Goal: Information Seeking & Learning: Learn about a topic

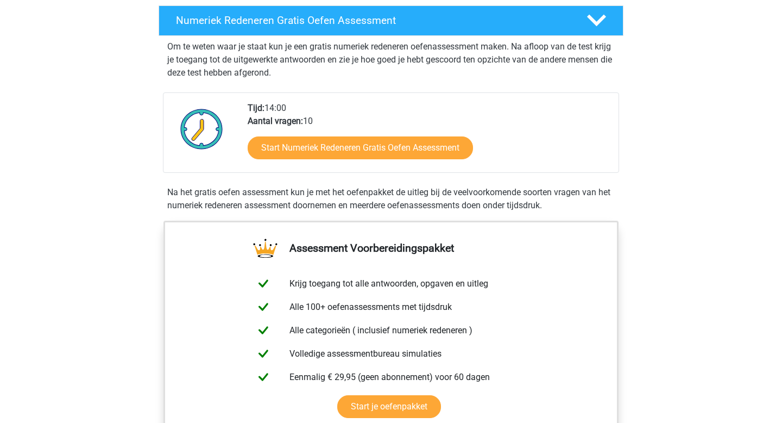
scroll to position [212, 0]
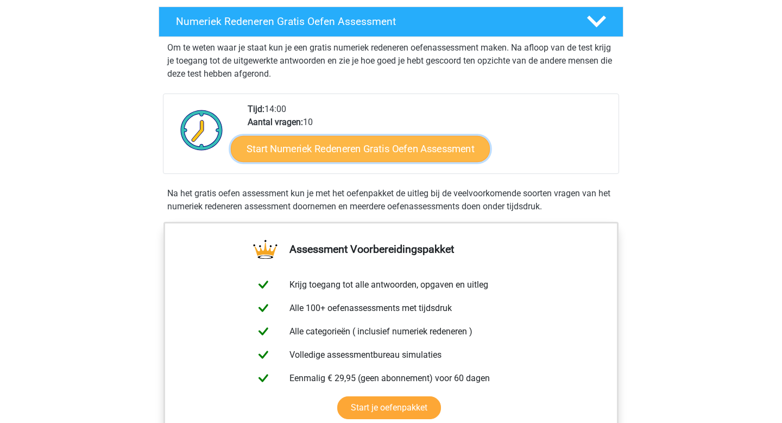
click at [390, 152] on link "Start Numeriek Redeneren Gratis Oefen Assessment" at bounding box center [360, 148] width 259 height 26
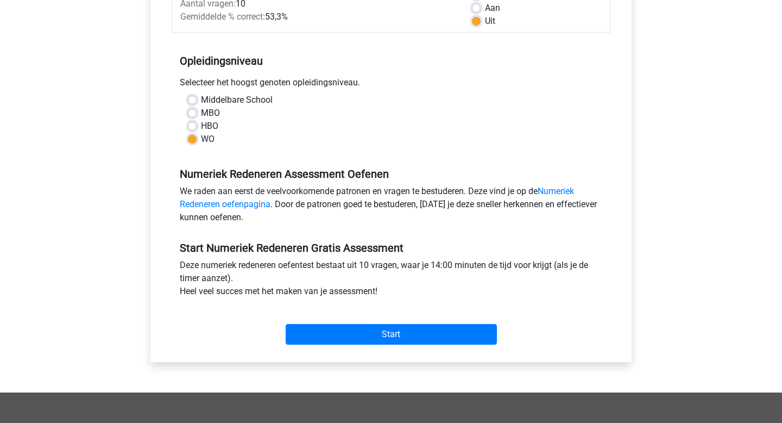
scroll to position [180, 0]
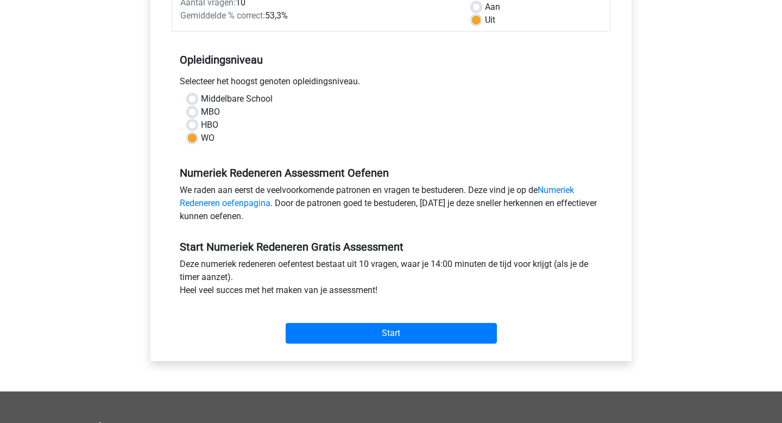
click at [207, 121] on label "HBO" at bounding box center [209, 124] width 17 height 13
click at [197, 121] on input "HBO" at bounding box center [192, 123] width 9 height 11
radio input "true"
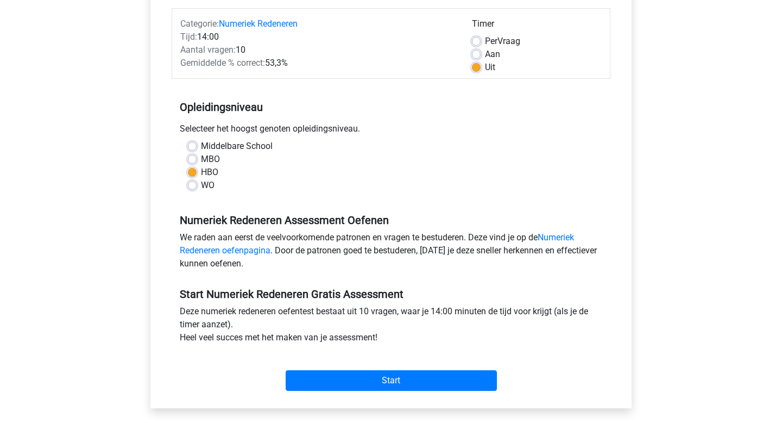
click at [205, 179] on label "WO" at bounding box center [208, 185] width 14 height 13
click at [197, 179] on input "WO" at bounding box center [192, 184] width 9 height 11
radio input "true"
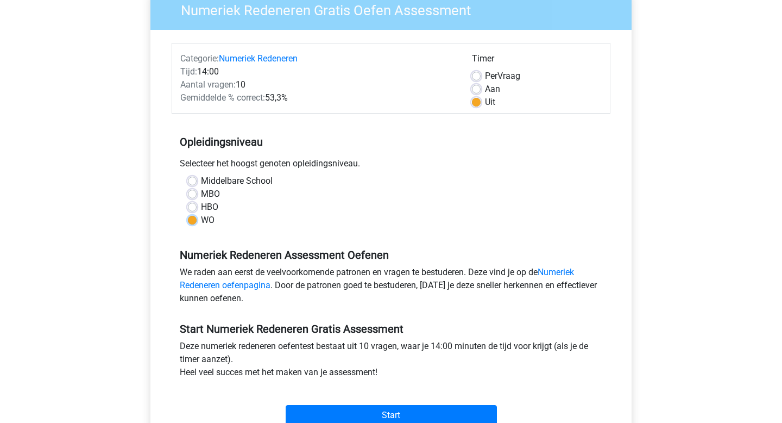
scroll to position [98, 0]
click at [201, 203] on label "HBO" at bounding box center [209, 207] width 17 height 13
click at [195, 203] on input "HBO" at bounding box center [192, 206] width 9 height 11
radio input "true"
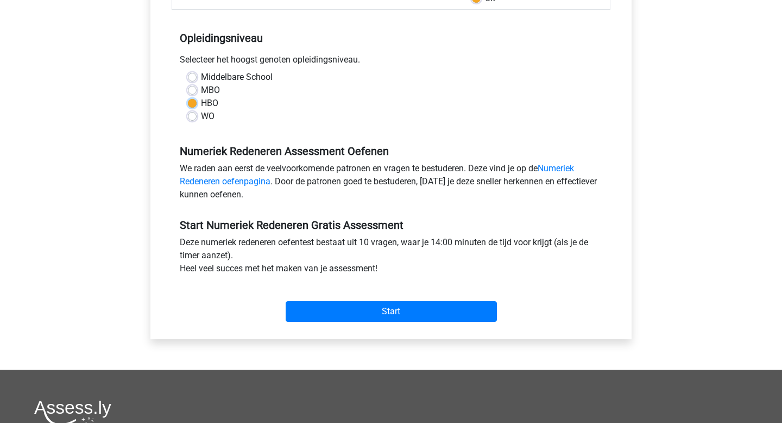
scroll to position [201, 0]
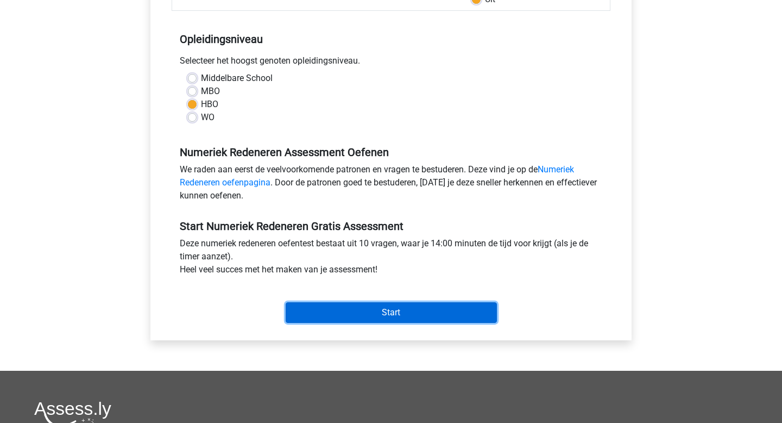
click at [402, 308] on input "Start" at bounding box center [391, 312] width 211 height 21
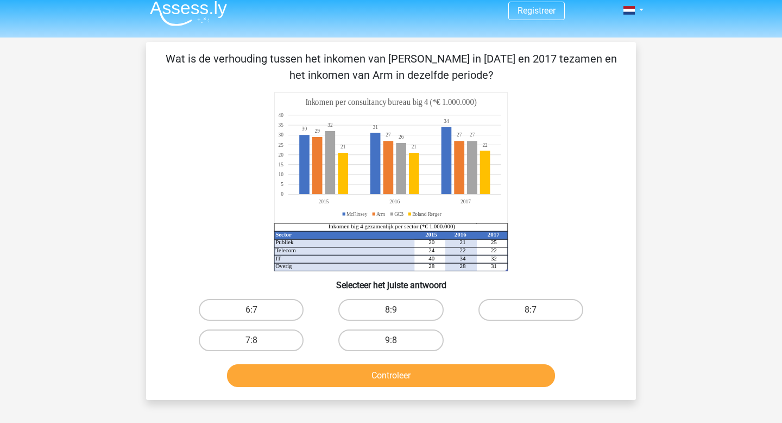
scroll to position [11, 0]
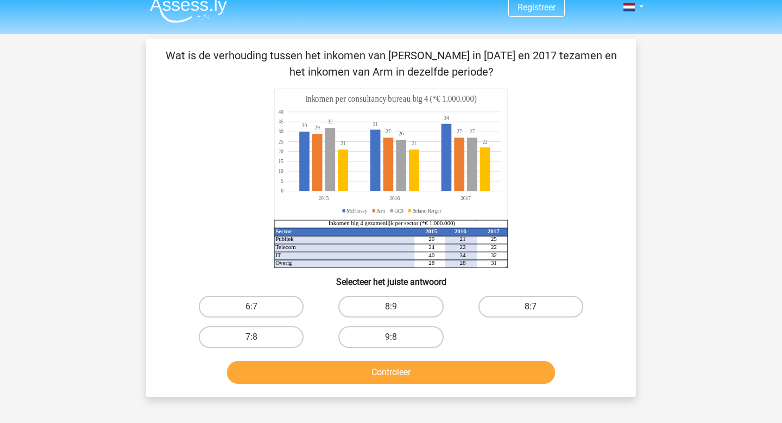
click at [546, 305] on label "8:7" at bounding box center [530, 306] width 105 height 22
click at [538, 306] on input "8:7" at bounding box center [534, 309] width 7 height 7
radio input "true"
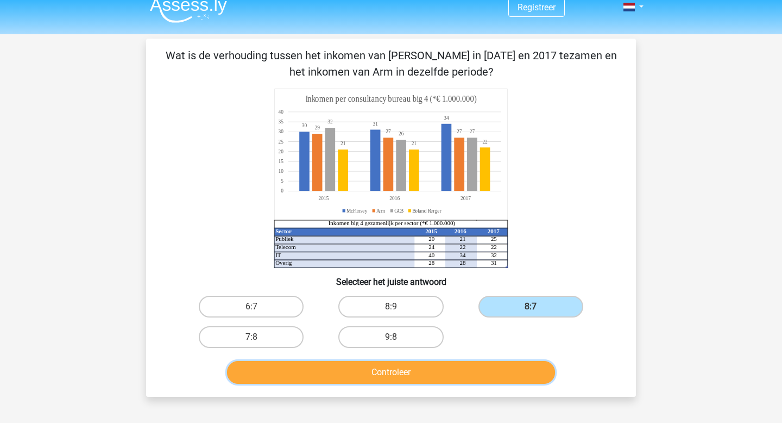
click at [410, 374] on button "Controleer" at bounding box center [391, 372] width 329 height 23
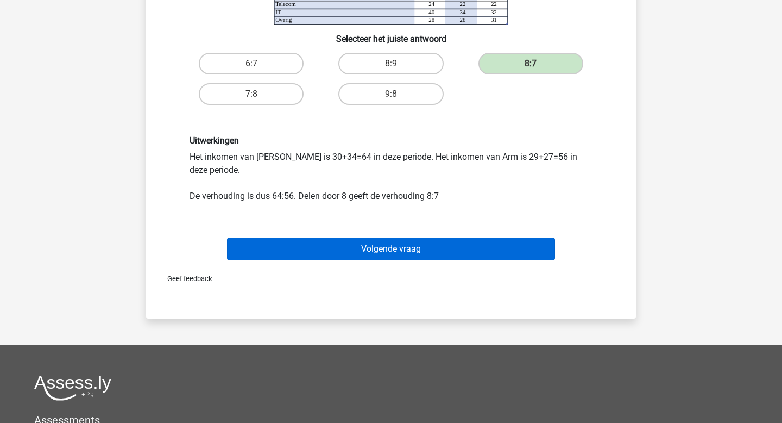
scroll to position [277, 0]
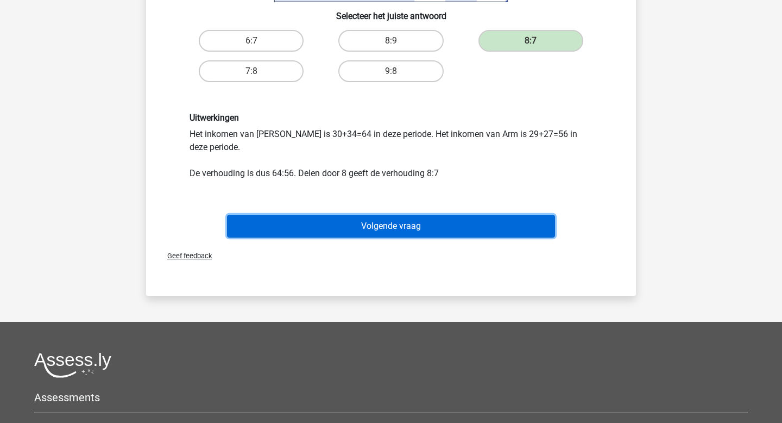
click at [375, 221] on button "Volgende vraag" at bounding box center [391, 226] width 329 height 23
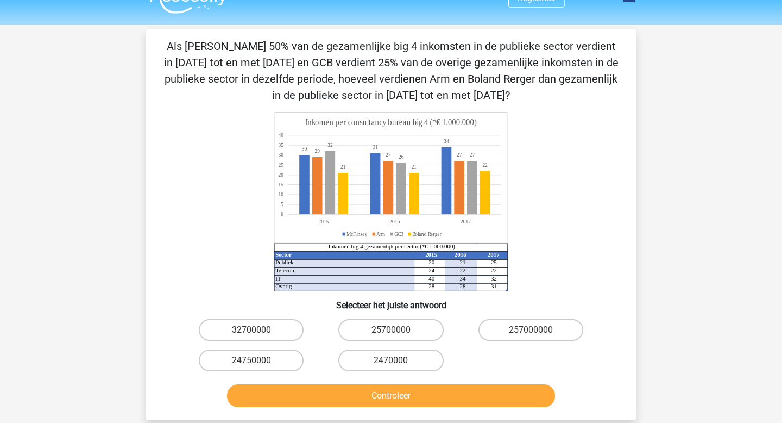
scroll to position [19, 0]
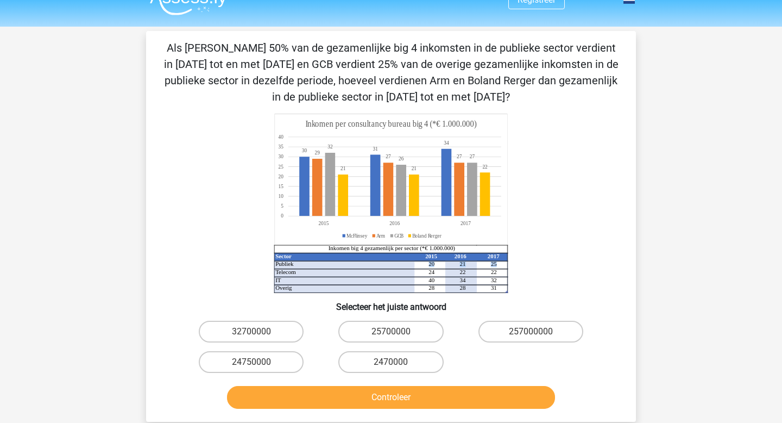
drag, startPoint x: 428, startPoint y: 263, endPoint x: 499, endPoint y: 266, distance: 70.7
click at [499, 266] on icon "Sector 2015 2016 2017 Publiek 20 21 25 Telecom 24 22 22 IT 40 34 32 Overig 28 2…" at bounding box center [391, 203] width 438 height 179
click at [501, 263] on icon "Sector 2015 2016 2017 Publiek 20 21 25 Telecom 24 22 22 IT 40 34 32 Overig 28 2…" at bounding box center [391, 203] width 438 height 179
click at [274, 367] on label "24750000" at bounding box center [251, 362] width 105 height 22
click at [259, 367] on input "24750000" at bounding box center [254, 365] width 7 height 7
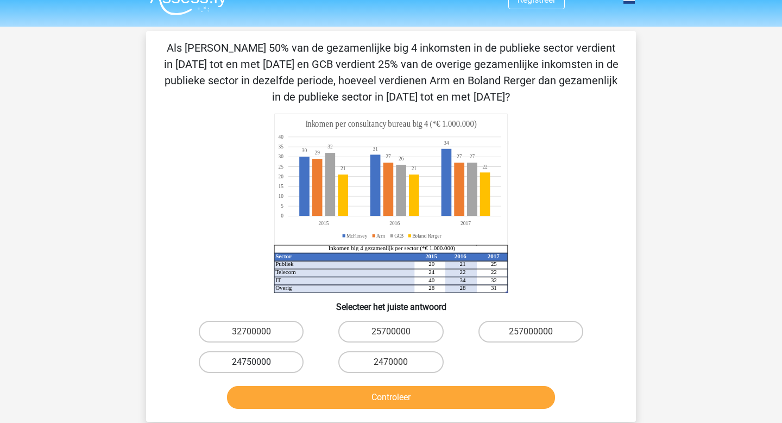
radio input "true"
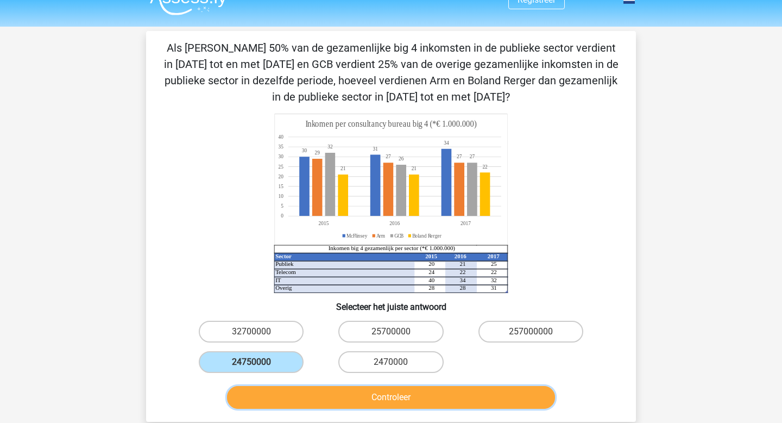
click at [403, 402] on button "Controleer" at bounding box center [391, 397] width 329 height 23
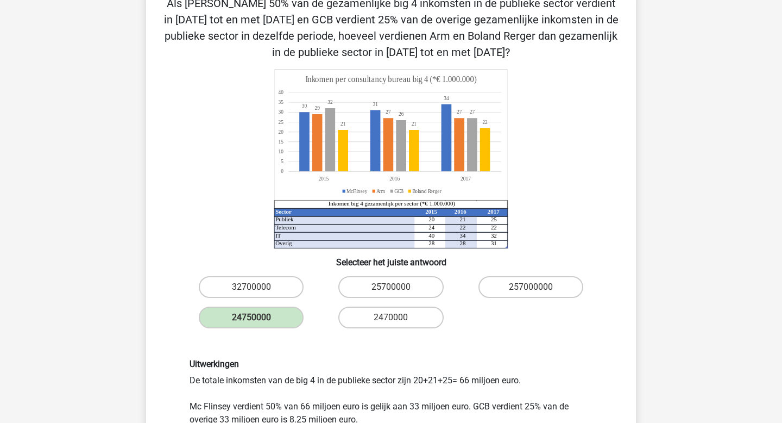
scroll to position [49, 0]
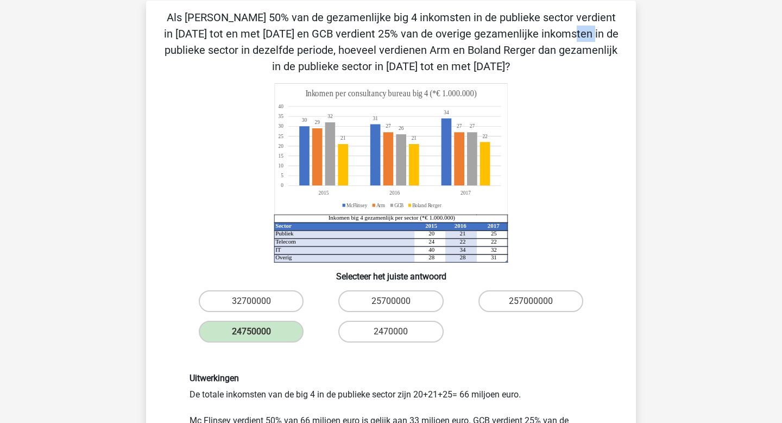
drag, startPoint x: 330, startPoint y: 34, endPoint x: 352, endPoint y: 31, distance: 22.4
click at [352, 31] on p "Als [PERSON_NAME] 50% van de gezamenlijke big 4 inkomsten in de publieke sector…" at bounding box center [390, 41] width 455 height 65
drag, startPoint x: 392, startPoint y: 49, endPoint x: 508, endPoint y: 48, distance: 116.2
click at [508, 48] on p "Als [PERSON_NAME] 50% van de gezamenlijke big 4 inkomsten in de publieke sector…" at bounding box center [390, 41] width 455 height 65
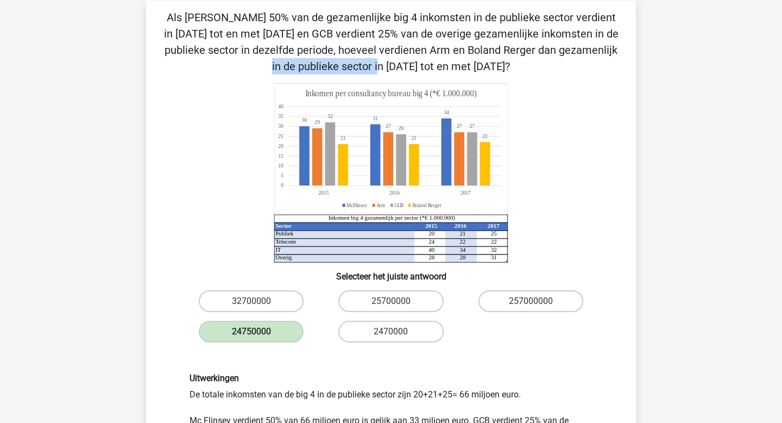
click at [508, 48] on p "Als [PERSON_NAME] 50% van de gezamenlijke big 4 inkomsten in de publieke sector…" at bounding box center [390, 41] width 455 height 65
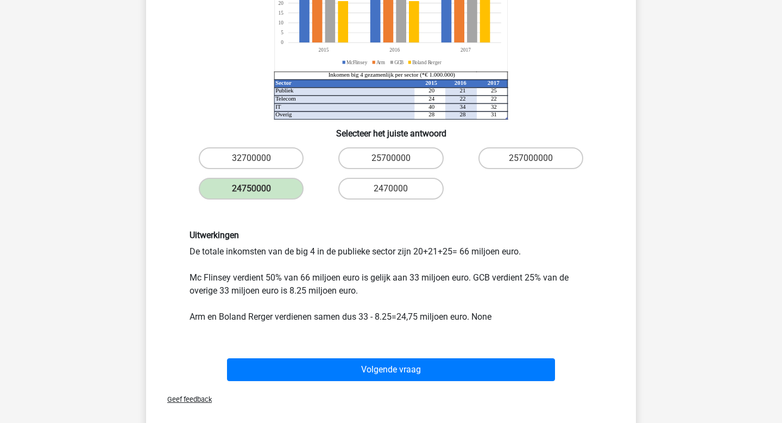
scroll to position [192, 0]
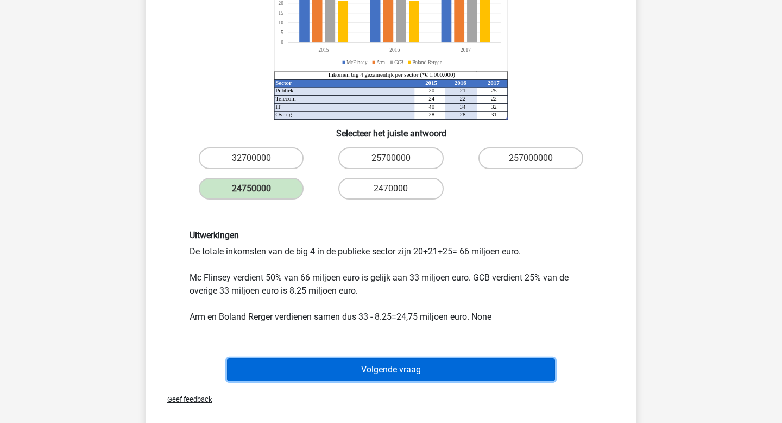
click at [380, 374] on button "Volgende vraag" at bounding box center [391, 369] width 329 height 23
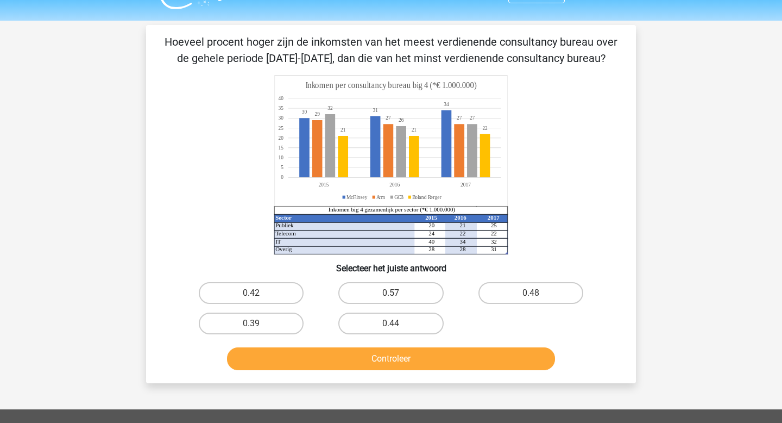
scroll to position [5, 0]
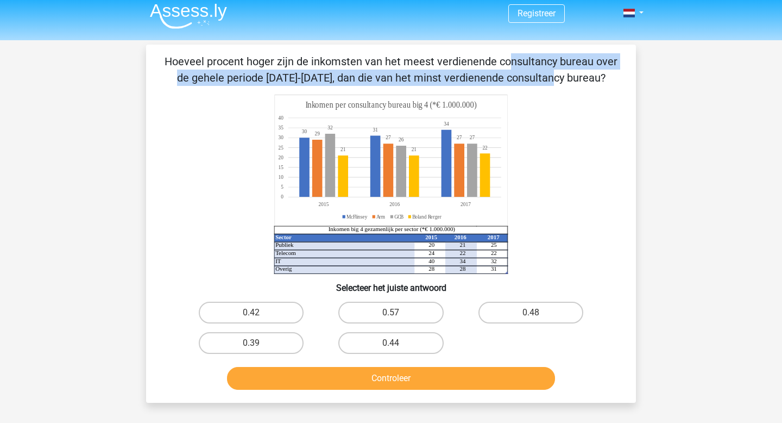
drag, startPoint x: 334, startPoint y: 75, endPoint x: 279, endPoint y: 55, distance: 58.9
click at [279, 55] on p "Hoeveel procent hoger zijn de inkomsten van het meest verdienende consultancy b…" at bounding box center [390, 69] width 455 height 33
click at [299, 57] on p "Hoeveel procent hoger zijn de inkomsten van het meest verdienende consultancy b…" at bounding box center [390, 69] width 455 height 33
drag, startPoint x: 328, startPoint y: 78, endPoint x: 365, endPoint y: 61, distance: 41.1
click at [365, 61] on p "Hoeveel procent hoger zijn de inkomsten van het meest verdienende consultancy b…" at bounding box center [390, 69] width 455 height 33
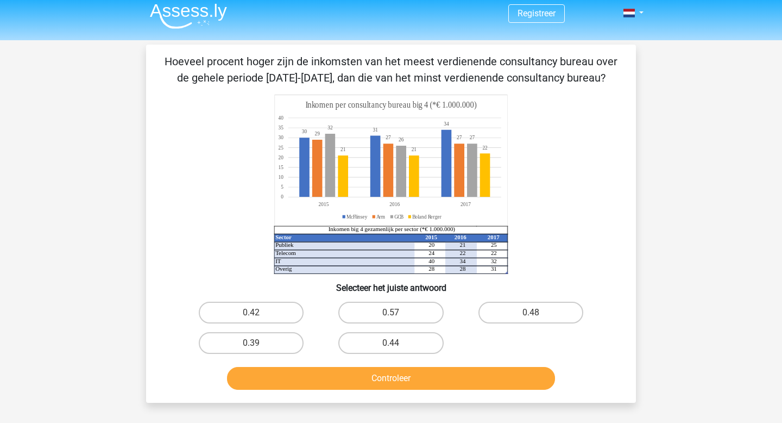
click at [200, 68] on p "Hoeveel procent hoger zijn de inkomsten van het meest verdienende consultancy b…" at bounding box center [390, 69] width 455 height 33
drag, startPoint x: 166, startPoint y: 67, endPoint x: 245, endPoint y: 58, distance: 79.9
click at [245, 58] on p "Hoeveel procent hoger zijn de inkomsten van het meest verdienende consultancy b…" at bounding box center [390, 69] width 455 height 33
click at [255, 61] on p "Hoeveel procent hoger zijn de inkomsten van het meest verdienende consultancy b…" at bounding box center [390, 69] width 455 height 33
drag, startPoint x: 248, startPoint y: 63, endPoint x: 98, endPoint y: 54, distance: 149.6
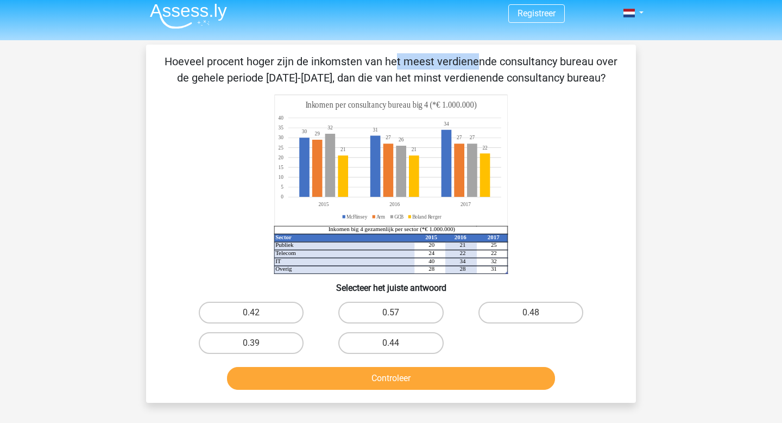
click at [98, 54] on div "Registreer Nederlands English" at bounding box center [391, 355] width 782 height 721
click at [264, 64] on p "Hoeveel procent hoger zijn de inkomsten van het meest verdienende consultancy b…" at bounding box center [390, 69] width 455 height 33
drag, startPoint x: 251, startPoint y: 62, endPoint x: 163, endPoint y: 61, distance: 87.4
click at [163, 61] on p "Hoeveel procent hoger zijn de inkomsten van het meest verdienende consultancy b…" at bounding box center [390, 69] width 455 height 33
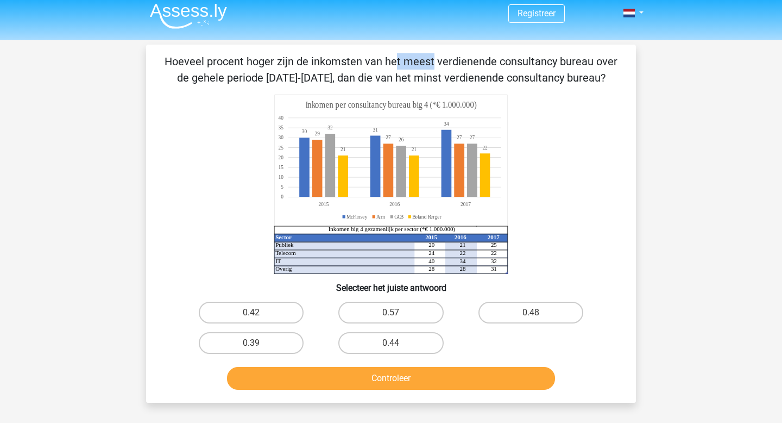
click at [163, 61] on p "Hoeveel procent hoger zijn de inkomsten van het meest verdienende consultancy b…" at bounding box center [390, 69] width 455 height 33
click at [603, 285] on h6 "Selecteer het juiste antwoord" at bounding box center [390, 283] width 455 height 19
click at [530, 312] on label "0.48" at bounding box center [530, 312] width 105 height 22
click at [531, 312] on input "0.48" at bounding box center [534, 315] width 7 height 7
radio input "true"
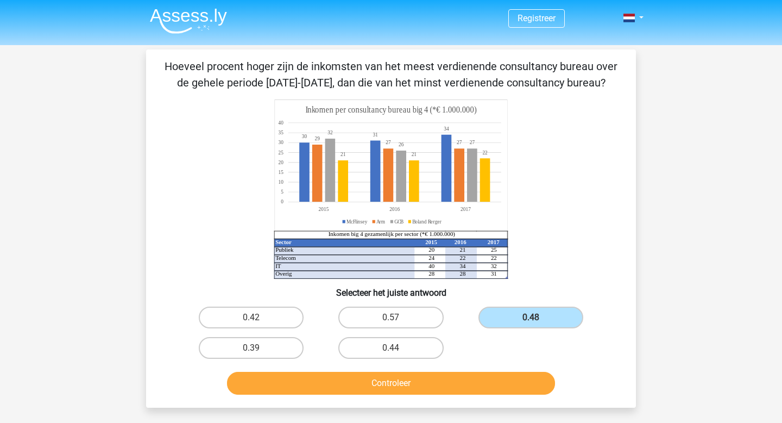
scroll to position [0, 0]
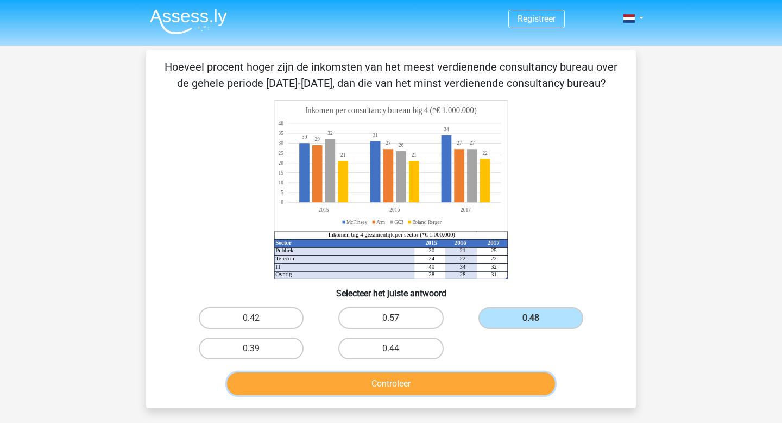
click at [470, 372] on button "Controleer" at bounding box center [391, 383] width 329 height 23
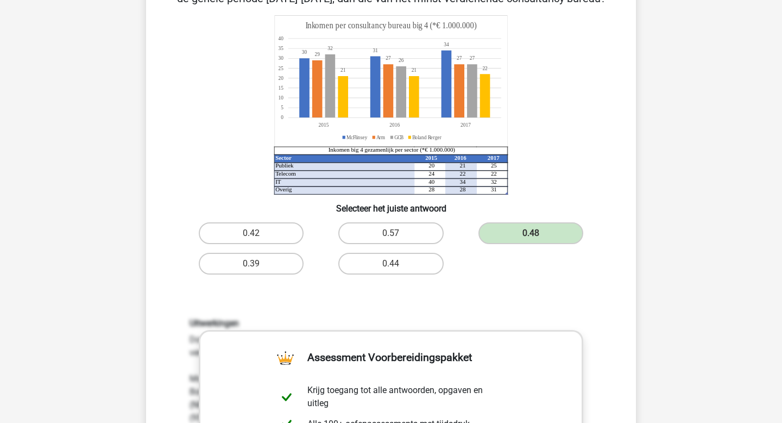
scroll to position [82, 0]
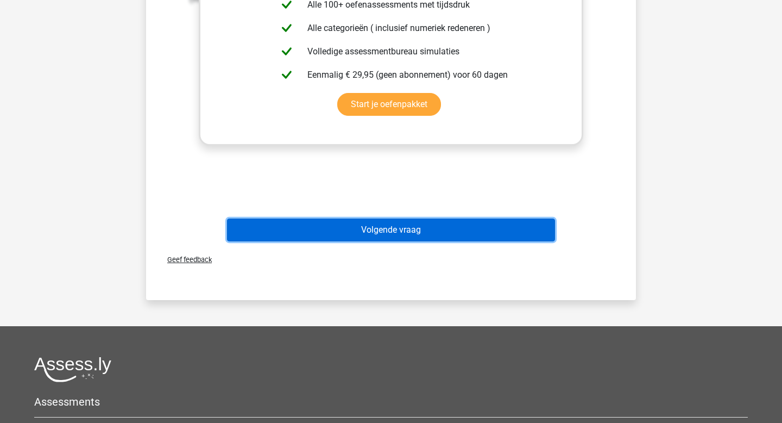
click at [403, 232] on button "Volgende vraag" at bounding box center [391, 229] width 329 height 23
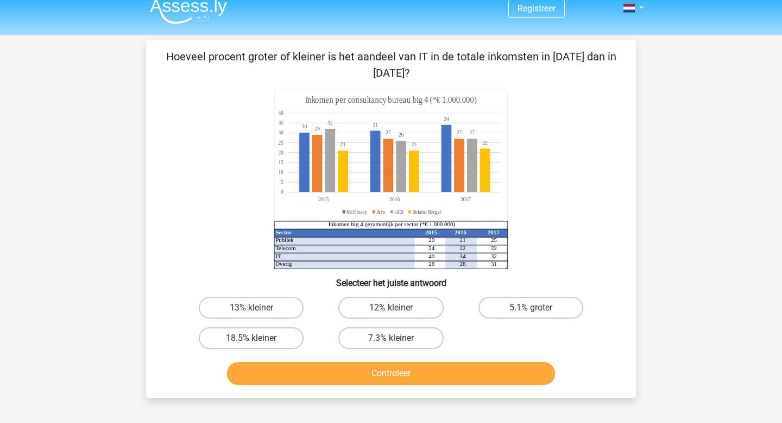
scroll to position [13, 0]
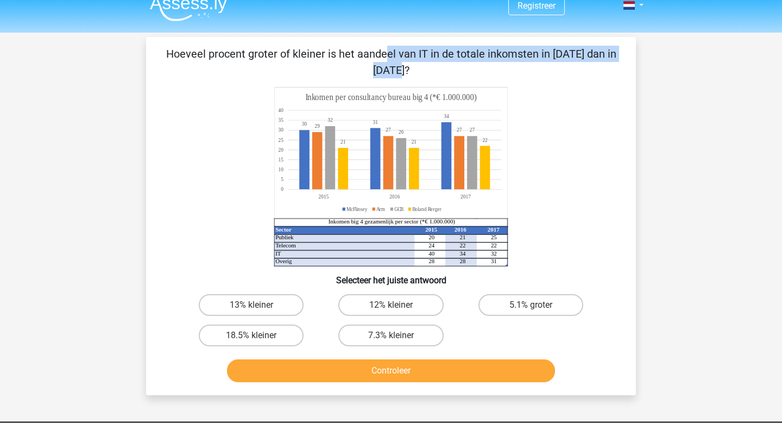
drag, startPoint x: 431, startPoint y: 57, endPoint x: 148, endPoint y: 39, distance: 284.0
click at [148, 39] on div "Hoeveel procent groter of kleiner is het aandeel van IT in de totale inkomsten …" at bounding box center [391, 216] width 490 height 358
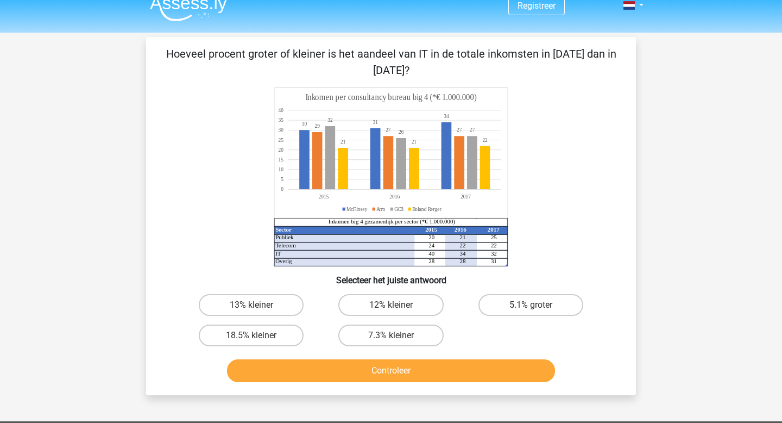
click at [439, 59] on p "Hoeveel procent groter of kleiner is het aandeel van IT in de totale inkomsten …" at bounding box center [390, 62] width 455 height 33
drag, startPoint x: 449, startPoint y: 69, endPoint x: 434, endPoint y: 39, distance: 33.0
click at [434, 39] on div "Hoeveel procent groter of kleiner is het aandeel van IT in de totale inkomsten …" at bounding box center [391, 216] width 490 height 358
click at [503, 70] on p "Hoeveel procent groter of kleiner is het aandeel van IT in de totale inkomsten …" at bounding box center [390, 62] width 455 height 33
drag, startPoint x: 402, startPoint y: 73, endPoint x: 364, endPoint y: 73, distance: 38.0
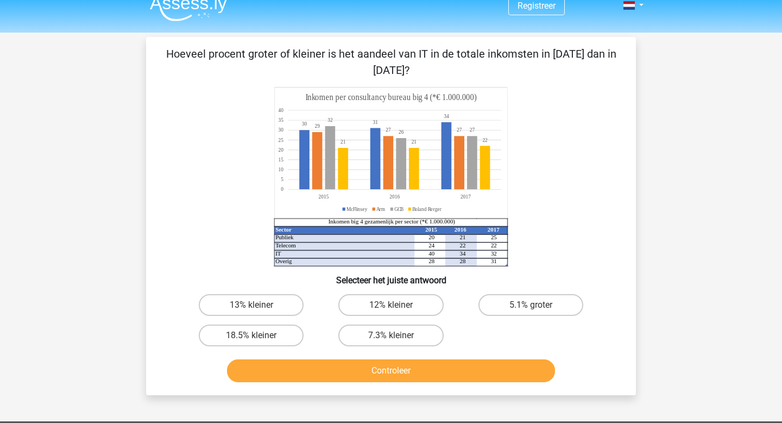
click at [364, 73] on p "Hoeveel procent groter of kleiner is het aandeel van IT in de totale inkomsten …" at bounding box center [390, 62] width 455 height 33
click at [395, 68] on p "Hoeveel procent groter of kleiner is het aandeel van IT in de totale inkomsten …" at bounding box center [390, 62] width 455 height 33
drag, startPoint x: 578, startPoint y: 48, endPoint x: 554, endPoint y: 48, distance: 24.4
click at [554, 48] on p "Hoeveel procent groter of kleiner is het aandeel van IT in de totale inkomsten …" at bounding box center [390, 62] width 455 height 33
click at [556, 62] on p "Hoeveel procent groter of kleiner is het aandeel van IT in de totale inkomsten …" at bounding box center [390, 62] width 455 height 33
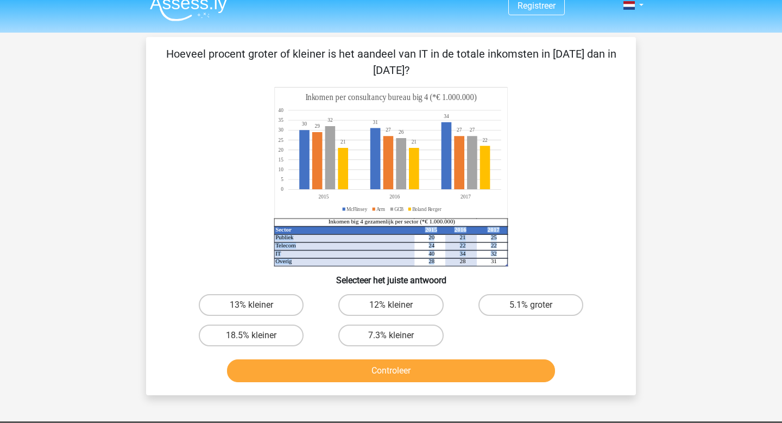
drag, startPoint x: 440, startPoint y: 260, endPoint x: 415, endPoint y: 239, distance: 32.5
click at [415, 239] on icon "Sector 2015 2016 2017 Publiek 20 21 25 Telecom 24 22 22 IT 40 34 32 Overig 28 2…" at bounding box center [391, 176] width 438 height 179
drag, startPoint x: 297, startPoint y: 122, endPoint x: 345, endPoint y: 142, distance: 51.8
click at [345, 142] on icon "Sector 2015 2016 2017 Publiek 20 21 25 Telecom 24 22 22 IT 40 34 32 Overig 28 2…" at bounding box center [391, 176] width 438 height 179
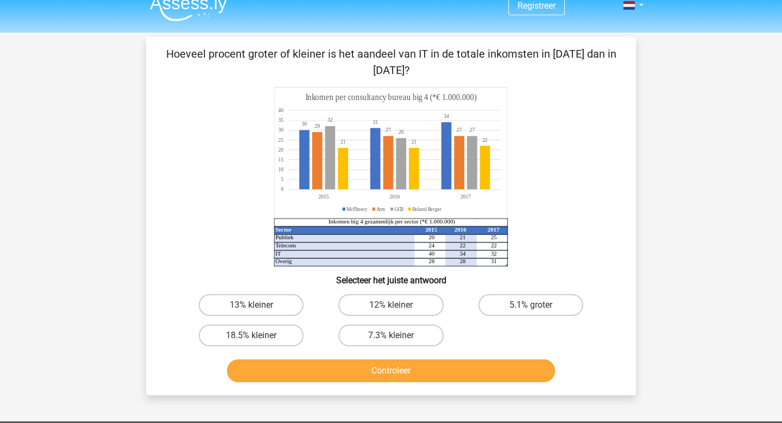
click at [345, 142] on tspan "2121" at bounding box center [379, 141] width 76 height 7
drag, startPoint x: 411, startPoint y: 74, endPoint x: 556, endPoint y: 55, distance: 145.7
click at [556, 55] on p "Hoeveel procent groter of kleiner is het aandeel van IT in de totale inkomsten …" at bounding box center [390, 62] width 455 height 33
drag, startPoint x: 502, startPoint y: 64, endPoint x: 502, endPoint y: 47, distance: 16.8
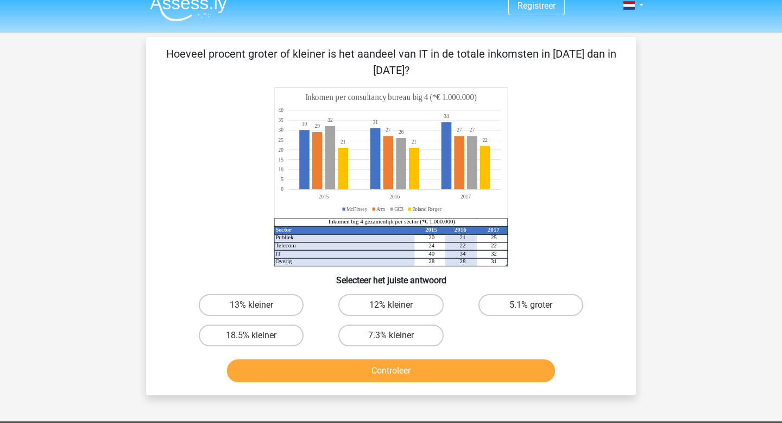
click at [502, 47] on p "Hoeveel procent groter of kleiner is het aandeel van IT in de totale inkomsten …" at bounding box center [390, 62] width 455 height 33
click at [515, 64] on p "Hoeveel procent groter of kleiner is het aandeel van IT in de totale inkomsten …" at bounding box center [390, 62] width 455 height 33
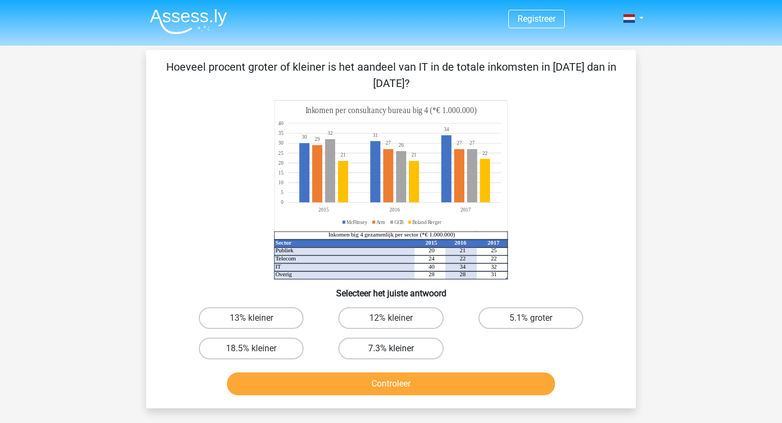
click at [391, 342] on label "7.3% kleiner" at bounding box center [390, 348] width 105 height 22
click at [391, 348] on input "7.3% kleiner" at bounding box center [394, 351] width 7 height 7
radio input "true"
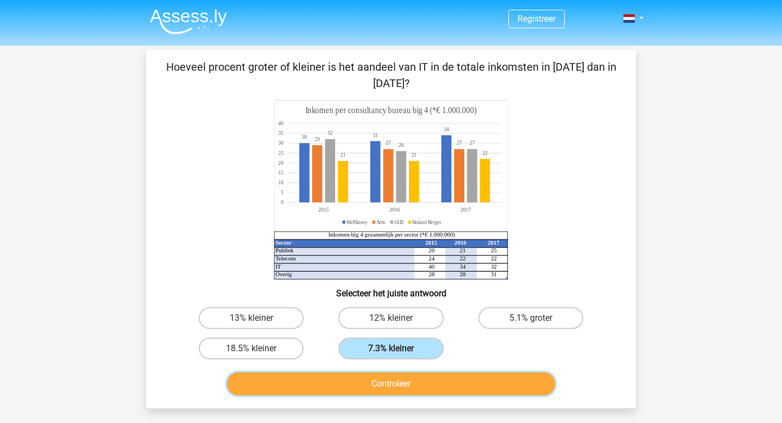
click at [421, 388] on button "Controleer" at bounding box center [391, 383] width 329 height 23
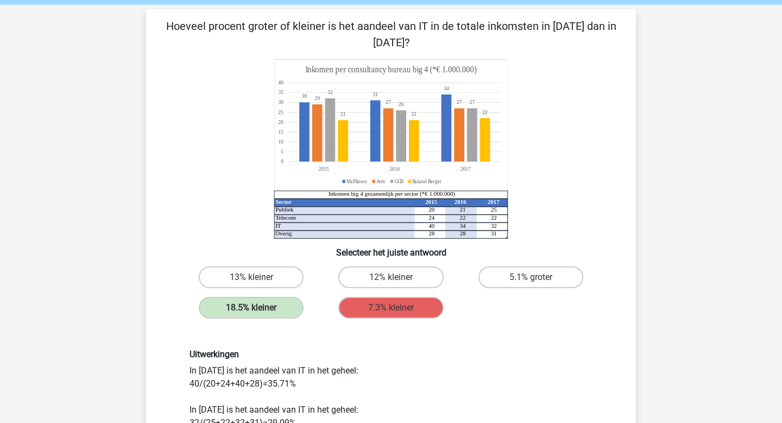
scroll to position [44, 0]
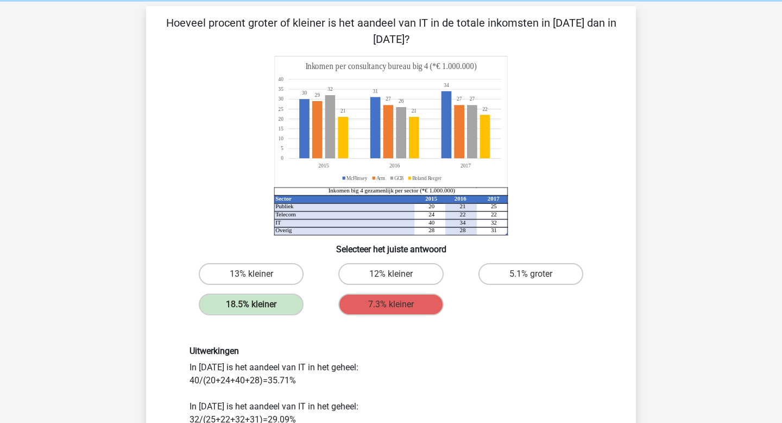
drag, startPoint x: 416, startPoint y: 35, endPoint x: 112, endPoint y: 18, distance: 304.0
click at [112, 18] on div "Registreer Nederlands English" at bounding box center [391, 424] width 782 height 937
click at [227, 18] on p "Hoeveel procent groter of kleiner is het aandeel van IT in de totale inkomsten …" at bounding box center [390, 31] width 455 height 33
drag, startPoint x: 182, startPoint y: 23, endPoint x: 518, endPoint y: 41, distance: 336.1
click at [518, 41] on p "Hoeveel procent groter of kleiner is het aandeel van IT in de totale inkomsten …" at bounding box center [390, 31] width 455 height 33
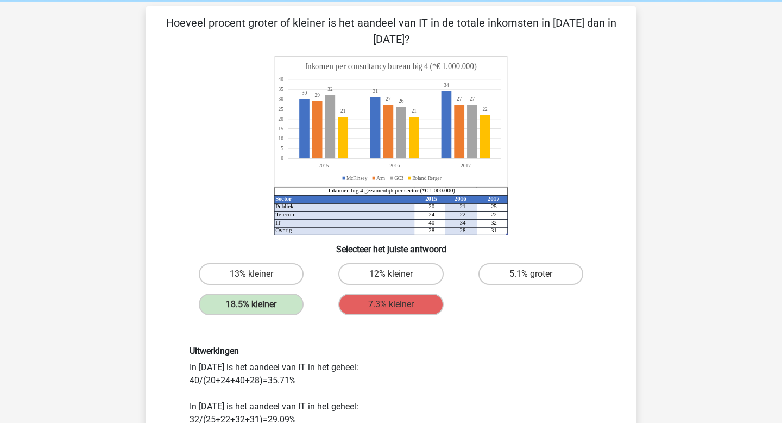
click at [518, 41] on p "Hoeveel procent groter of kleiner is het aandeel van IT in de totale inkomsten …" at bounding box center [390, 31] width 455 height 33
drag, startPoint x: 449, startPoint y: 40, endPoint x: 434, endPoint y: 8, distance: 35.5
click at [434, 8] on div "Hoeveel procent groter of kleiner is het aandeel van IT in de totale inkomsten …" at bounding box center [391, 293] width 490 height 575
click at [407, 43] on p "Hoeveel procent groter of kleiner is het aandeel van IT in de totale inkomsten …" at bounding box center [390, 31] width 455 height 33
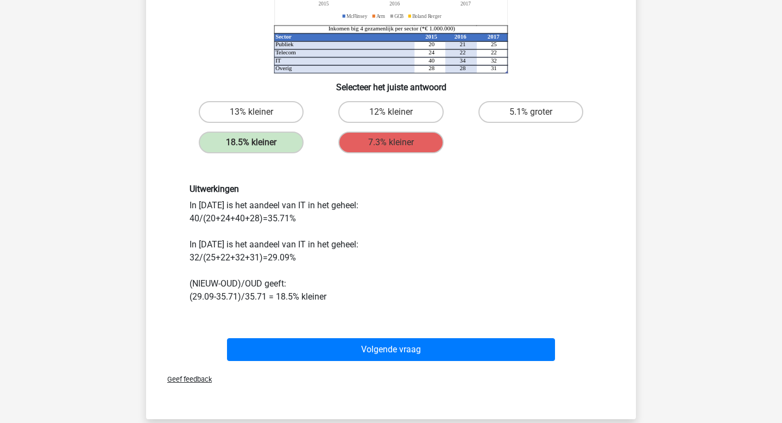
scroll to position [213, 0]
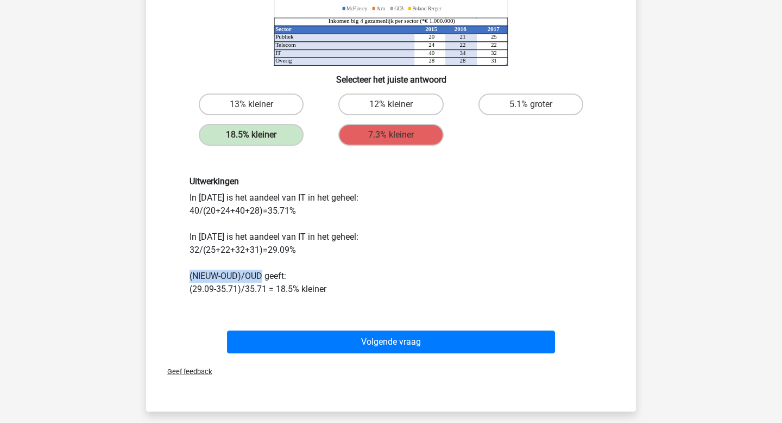
drag, startPoint x: 261, startPoint y: 276, endPoint x: 144, endPoint y: 276, distance: 116.2
click at [144, 276] on div "Vraag 4 van de 10 Categorie: numeriek redeneren set 1 Hoeveel procent groter of…" at bounding box center [390, 124] width 507 height 575
click at [243, 298] on div "Uitwerkingen In [DATE] is het aandeel van IT in het geheel: 40/(20+24+40+28)=35…" at bounding box center [390, 235] width 455 height 171
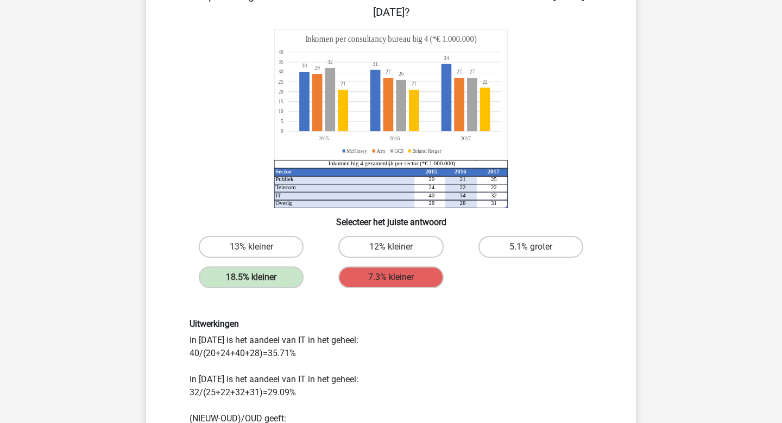
scroll to position [0, 0]
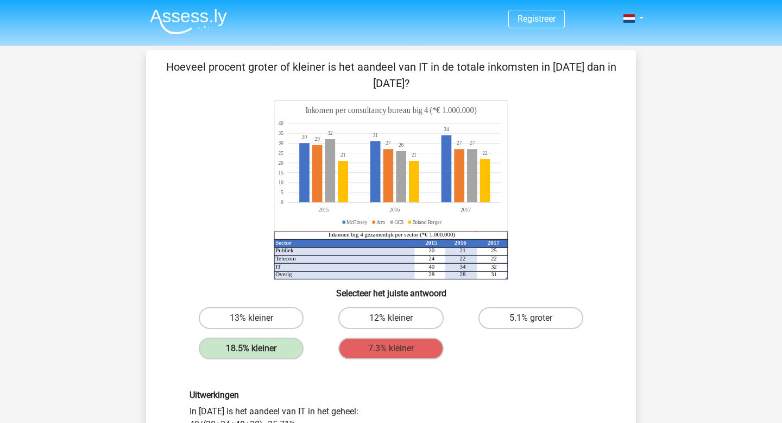
drag, startPoint x: 176, startPoint y: 65, endPoint x: 480, endPoint y: 84, distance: 304.7
click at [480, 84] on p "Hoeveel procent groter of kleiner is het aandeel van IT in de totale inkomsten …" at bounding box center [390, 75] width 455 height 33
click at [451, 85] on p "Hoeveel procent groter of kleiner is het aandeel van IT in de totale inkomsten …" at bounding box center [390, 75] width 455 height 33
drag, startPoint x: 451, startPoint y: 85, endPoint x: 371, endPoint y: 37, distance: 92.9
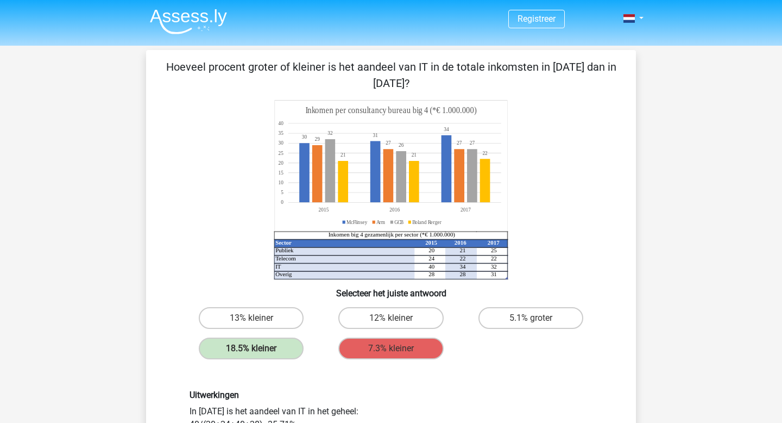
click at [420, 85] on p "Hoeveel procent groter of kleiner is het aandeel van IT in de totale inkomsten …" at bounding box center [390, 75] width 455 height 33
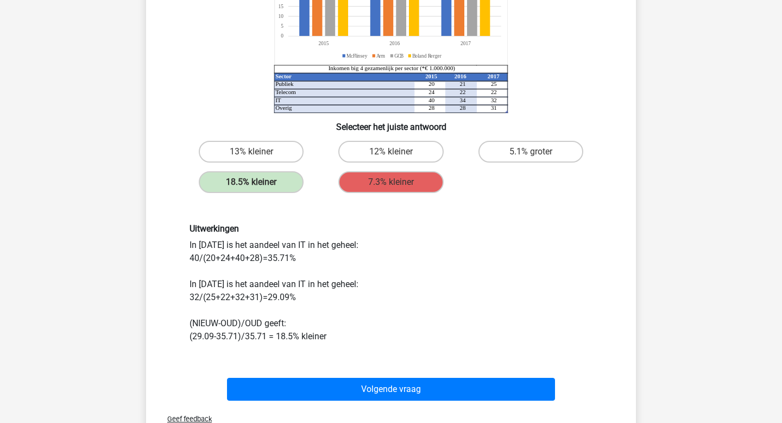
scroll to position [252, 0]
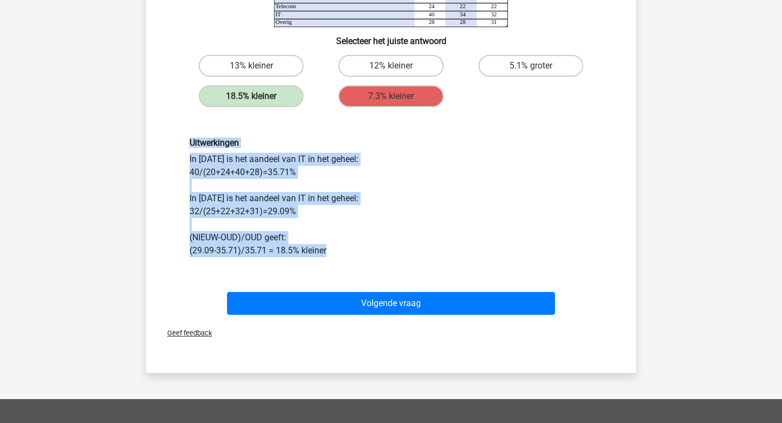
drag, startPoint x: 330, startPoint y: 251, endPoint x: 133, endPoint y: 129, distance: 232.2
click at [133, 129] on div "Vraag 4 van de 10 Categorie: numeriek redeneren set 1 Hoeveel procent groter of…" at bounding box center [391, 85] width 516 height 575
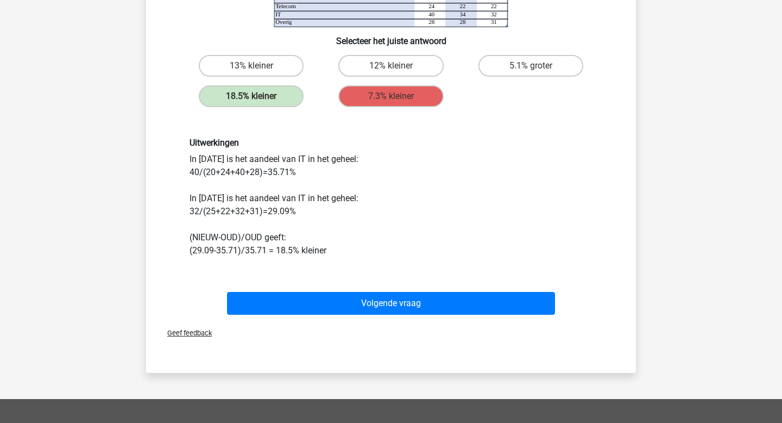
click at [349, 192] on div "Uitwerkingen In [DATE] is het aandeel van IT in het geheel: 40/(20+24+40+28)=35…" at bounding box center [390, 196] width 419 height 119
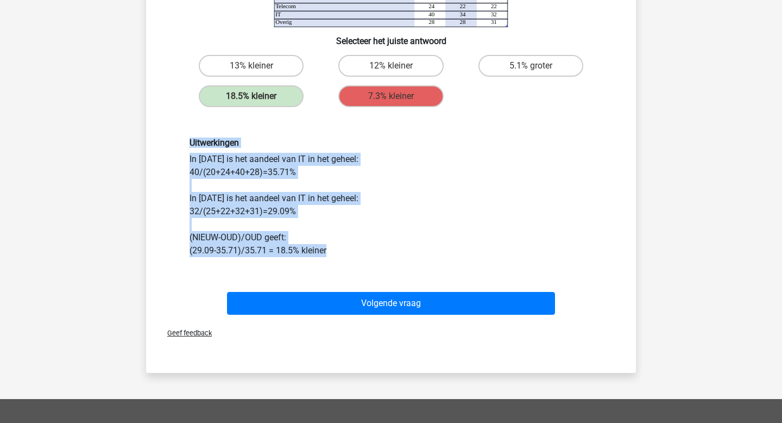
drag, startPoint x: 338, startPoint y: 250, endPoint x: 321, endPoint y: 123, distance: 127.7
click at [321, 123] on div "Uitwerkingen In [DATE] is het aandeel van IT in het geheel: 40/(20+24+40+28)=35…" at bounding box center [390, 196] width 455 height 171
click at [344, 248] on div "Uitwerkingen In [DATE] is het aandeel van IT in het geheel: 40/(20+24+40+28)=35…" at bounding box center [390, 196] width 419 height 119
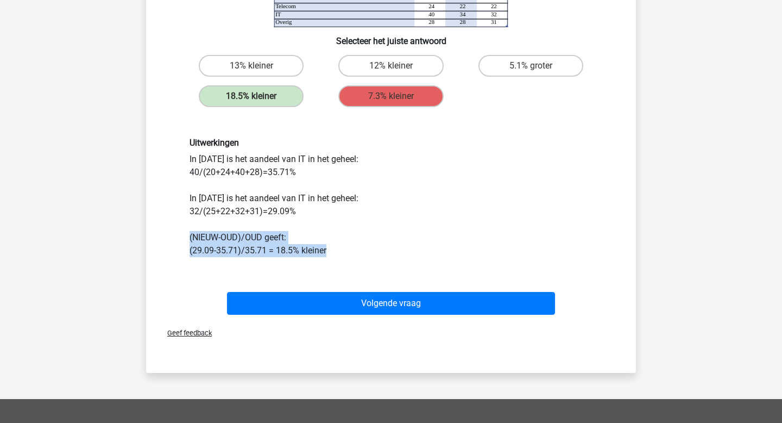
drag, startPoint x: 329, startPoint y: 255, endPoint x: 152, endPoint y: 235, distance: 177.6
click at [152, 235] on div "Hoeveel procent groter of kleiner is het aandeel van IT in de totale inkomsten …" at bounding box center [390, 63] width 481 height 512
click at [311, 212] on div "Uitwerkingen In [DATE] is het aandeel van IT in het geheel: 40/(20+24+40+28)=35…" at bounding box center [390, 196] width 419 height 119
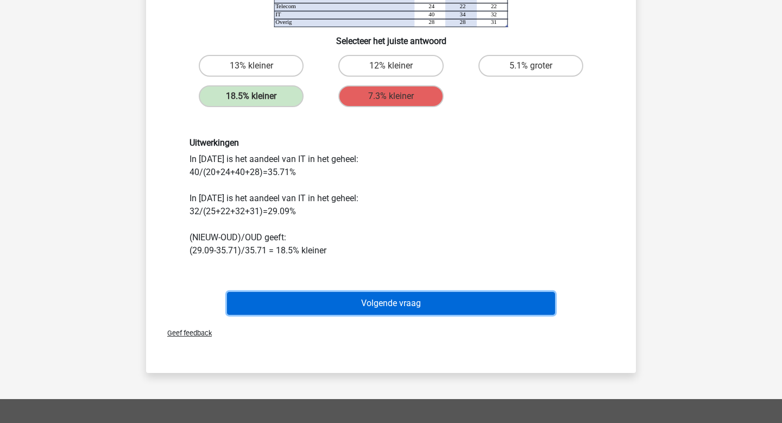
click at [339, 294] on button "Volgende vraag" at bounding box center [391, 303] width 329 height 23
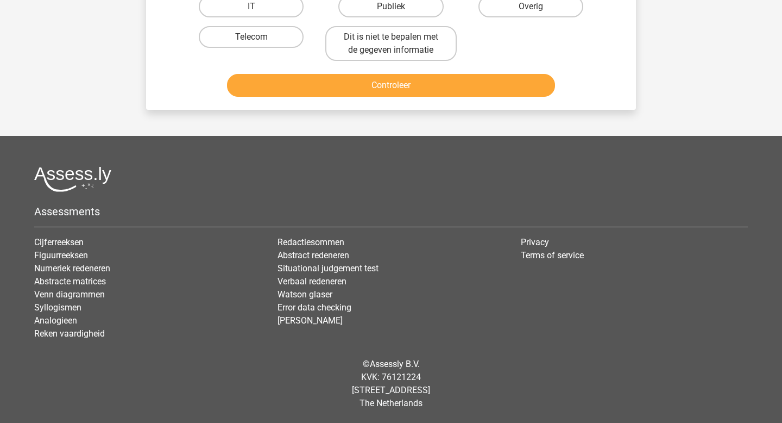
scroll to position [0, 0]
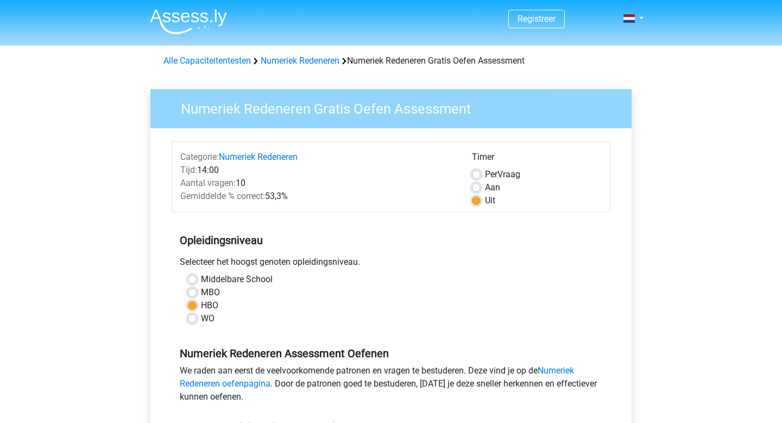
scroll to position [201, 0]
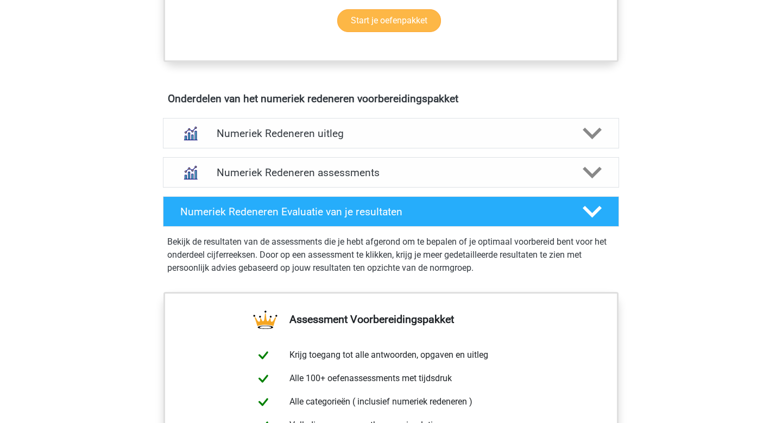
scroll to position [597, 0]
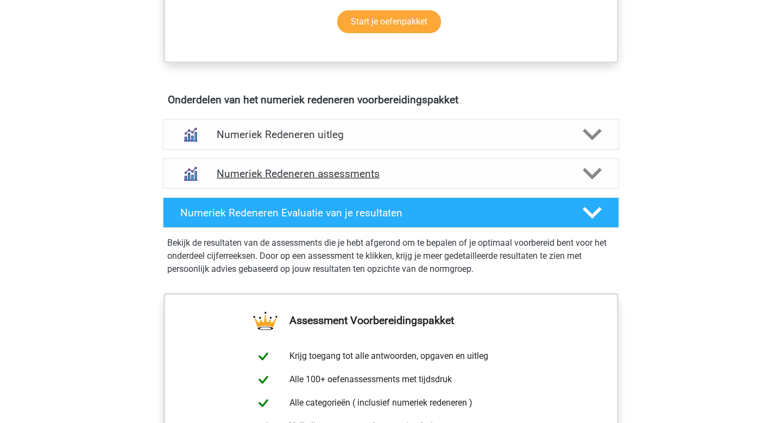
click at [327, 172] on h4 "Numeriek Redeneren assessments" at bounding box center [391, 173] width 349 height 12
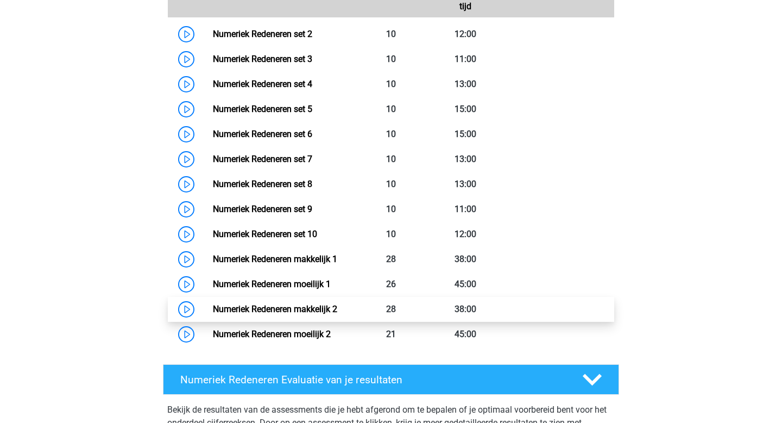
scroll to position [860, 0]
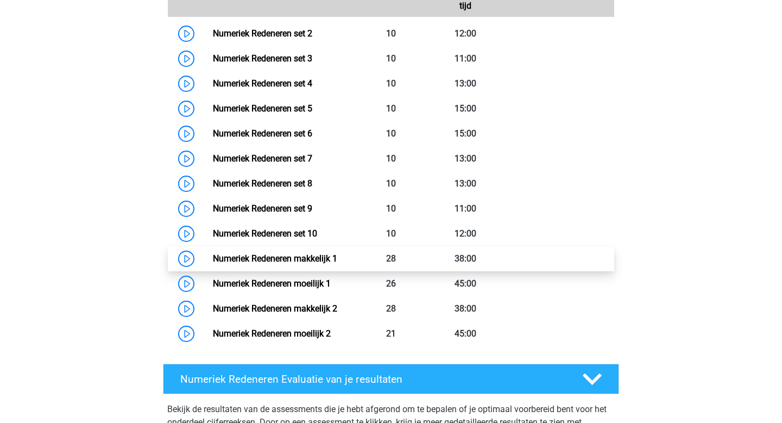
click at [328, 257] on link "Numeriek Redeneren makkelijk 1" at bounding box center [275, 258] width 124 height 10
